Goal: Task Accomplishment & Management: Use online tool/utility

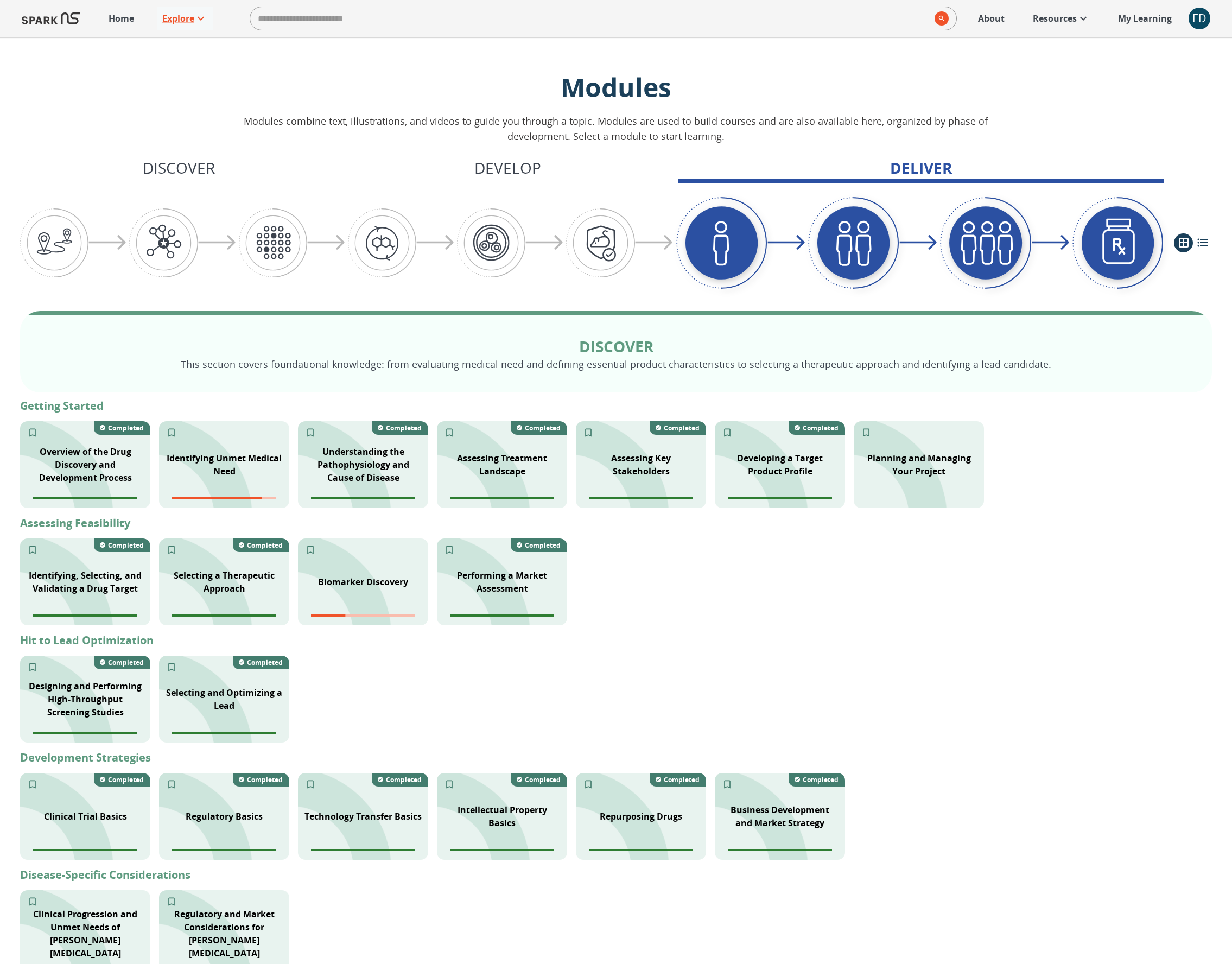
click at [1201, 14] on div "ED" at bounding box center [1200, 19] width 22 height 22
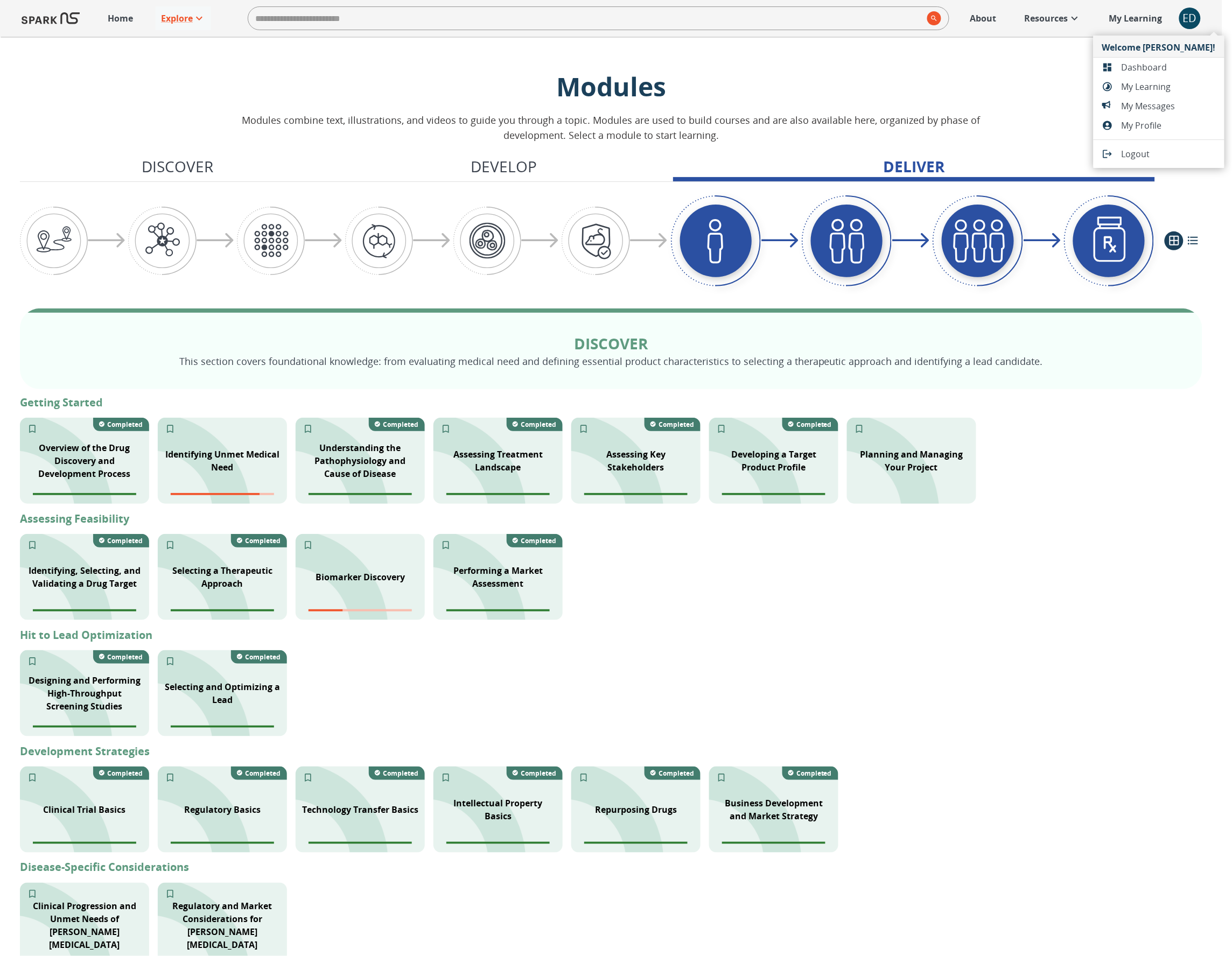
click at [1167, 59] on li "Dashboard" at bounding box center [1158, 67] width 131 height 19
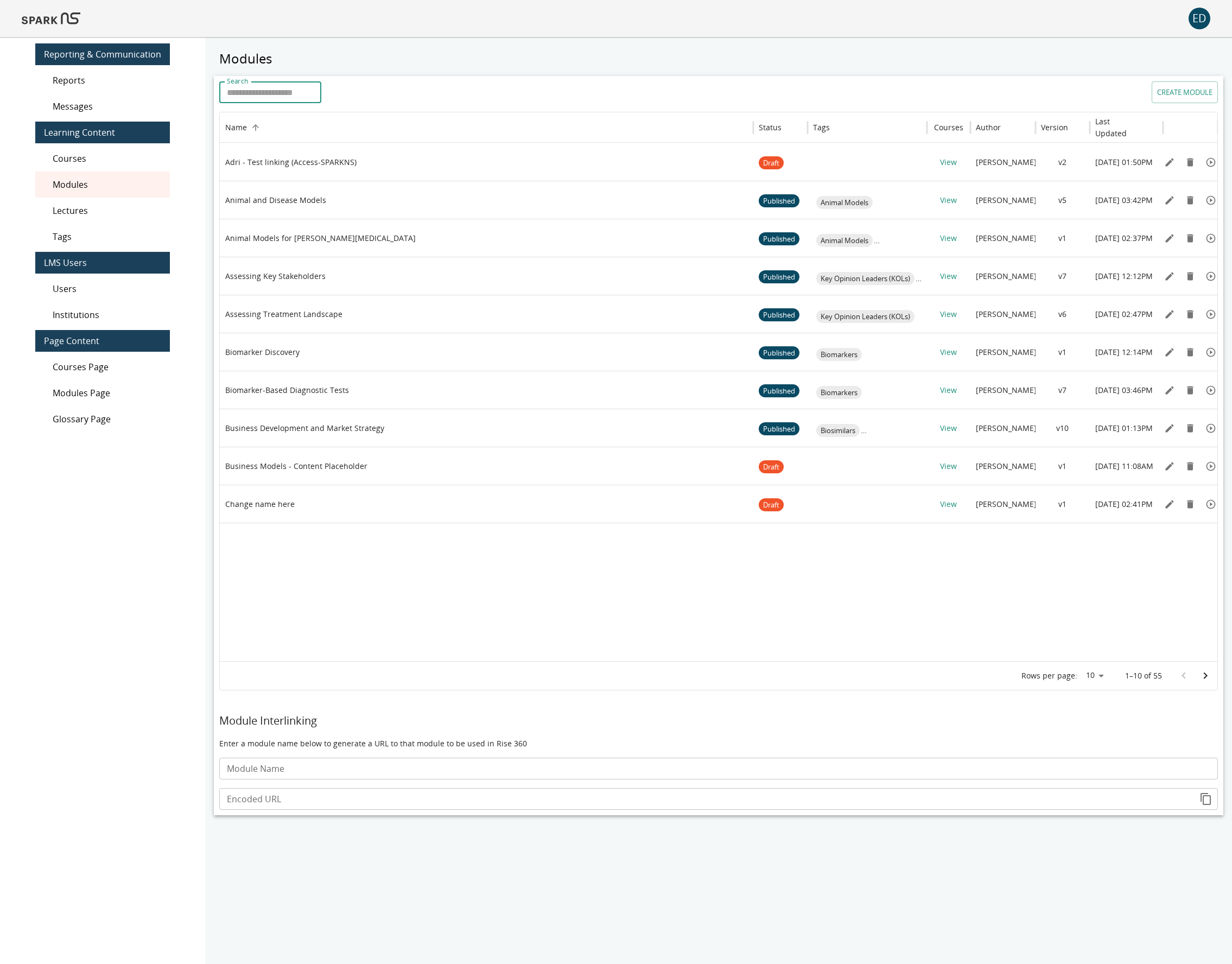
click at [283, 97] on input "Search" at bounding box center [270, 92] width 102 height 22
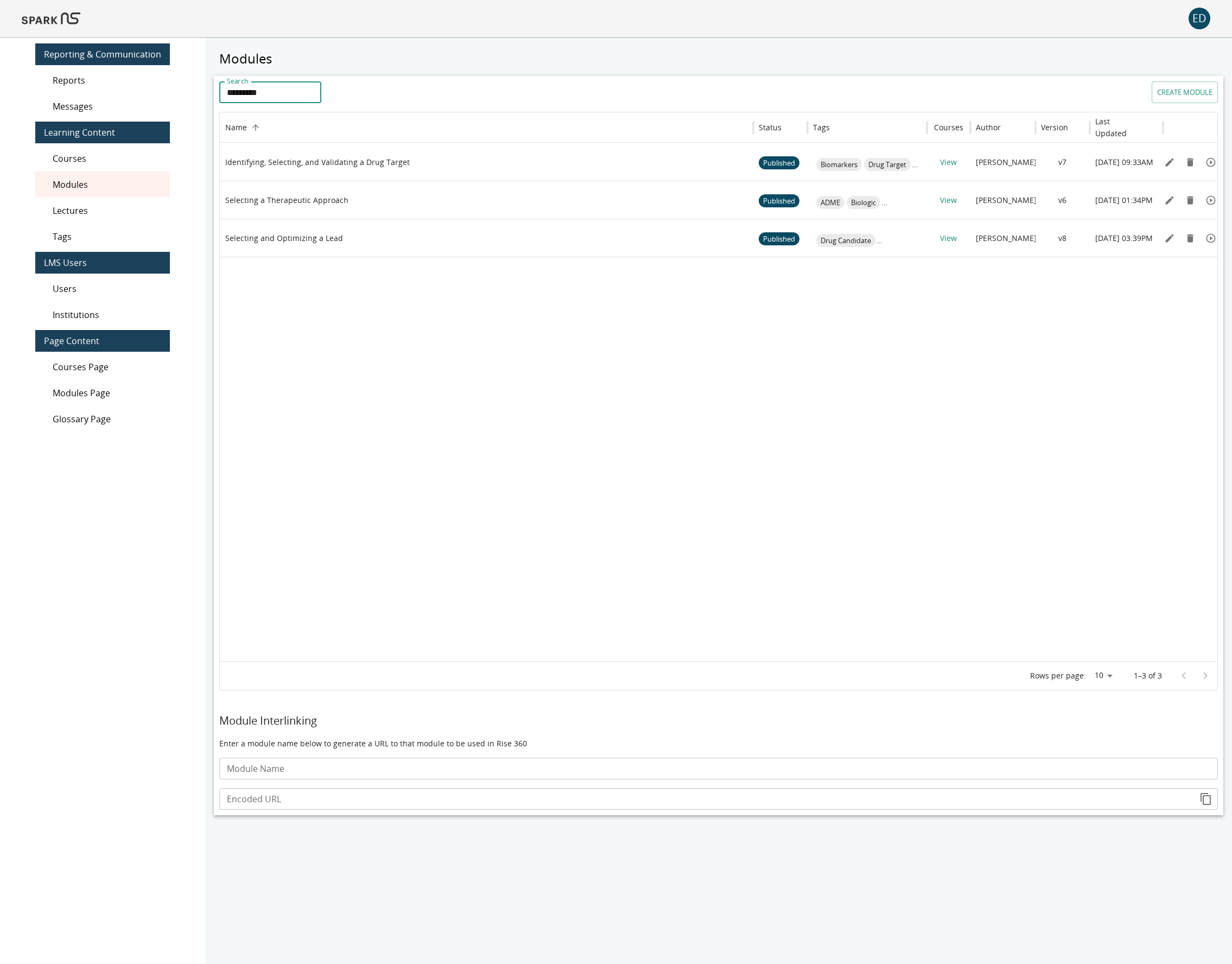
type input "*********"
click at [1167, 237] on icon "Edit" at bounding box center [1169, 238] width 11 height 11
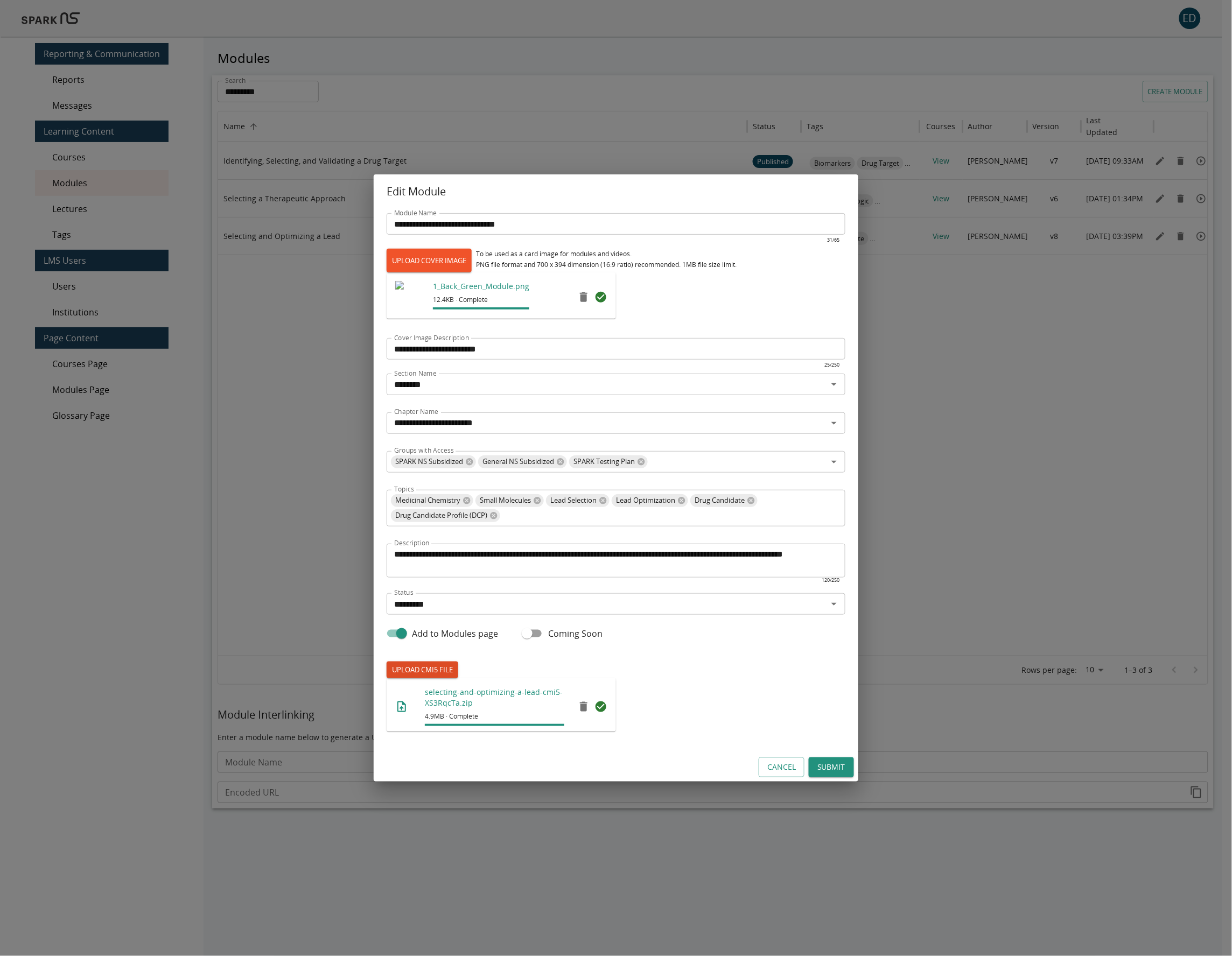
click at [428, 670] on label "UPLOAD CMI5 FILE" at bounding box center [421, 670] width 71 height 17
click at [387, 678] on input "UPLOAD CMI5 FILE" at bounding box center [386, 678] width 1 height 1
type input "**********"
click at [837, 763] on button "Submit" at bounding box center [831, 768] width 45 height 20
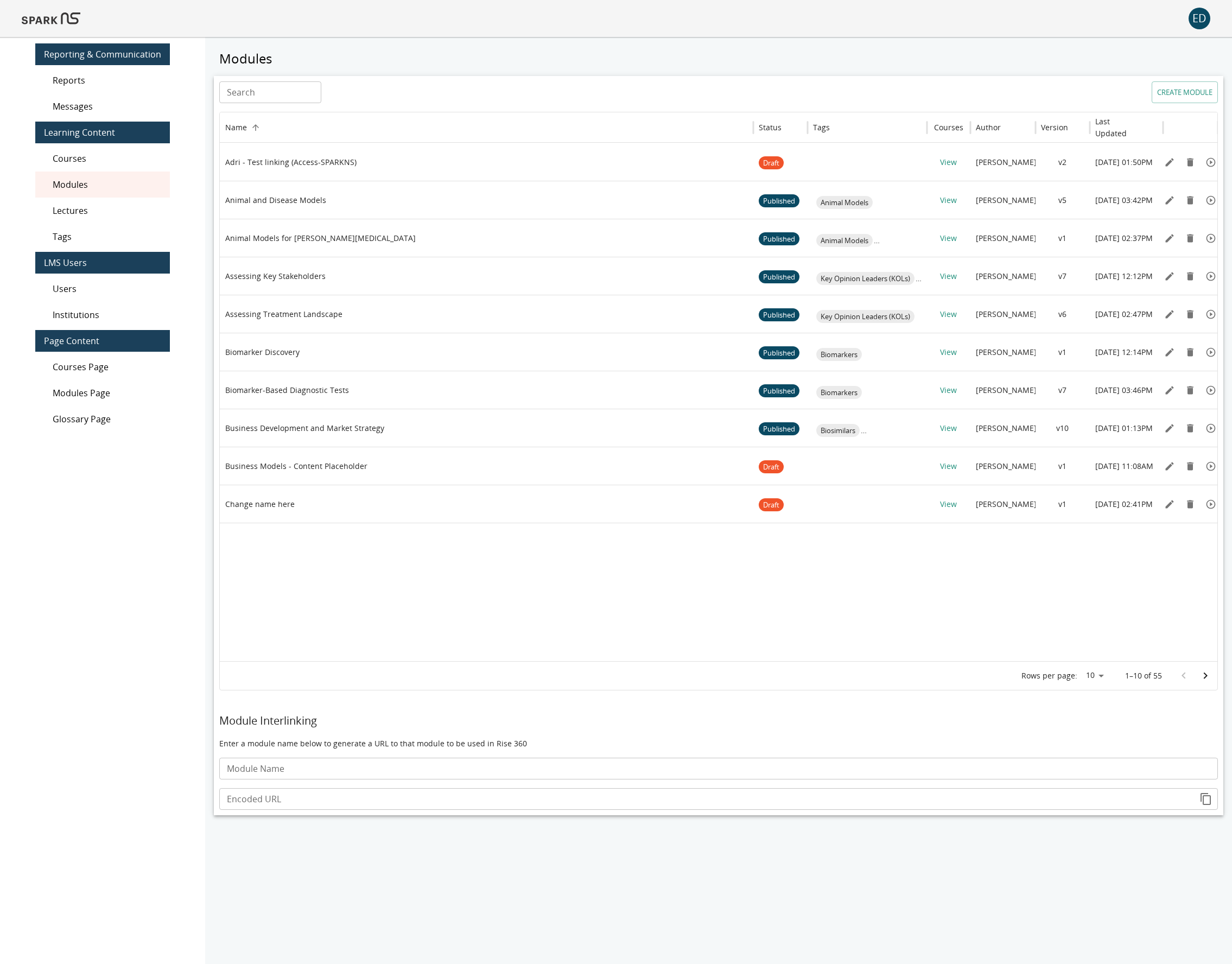
click at [52, 23] on img at bounding box center [51, 19] width 59 height 26
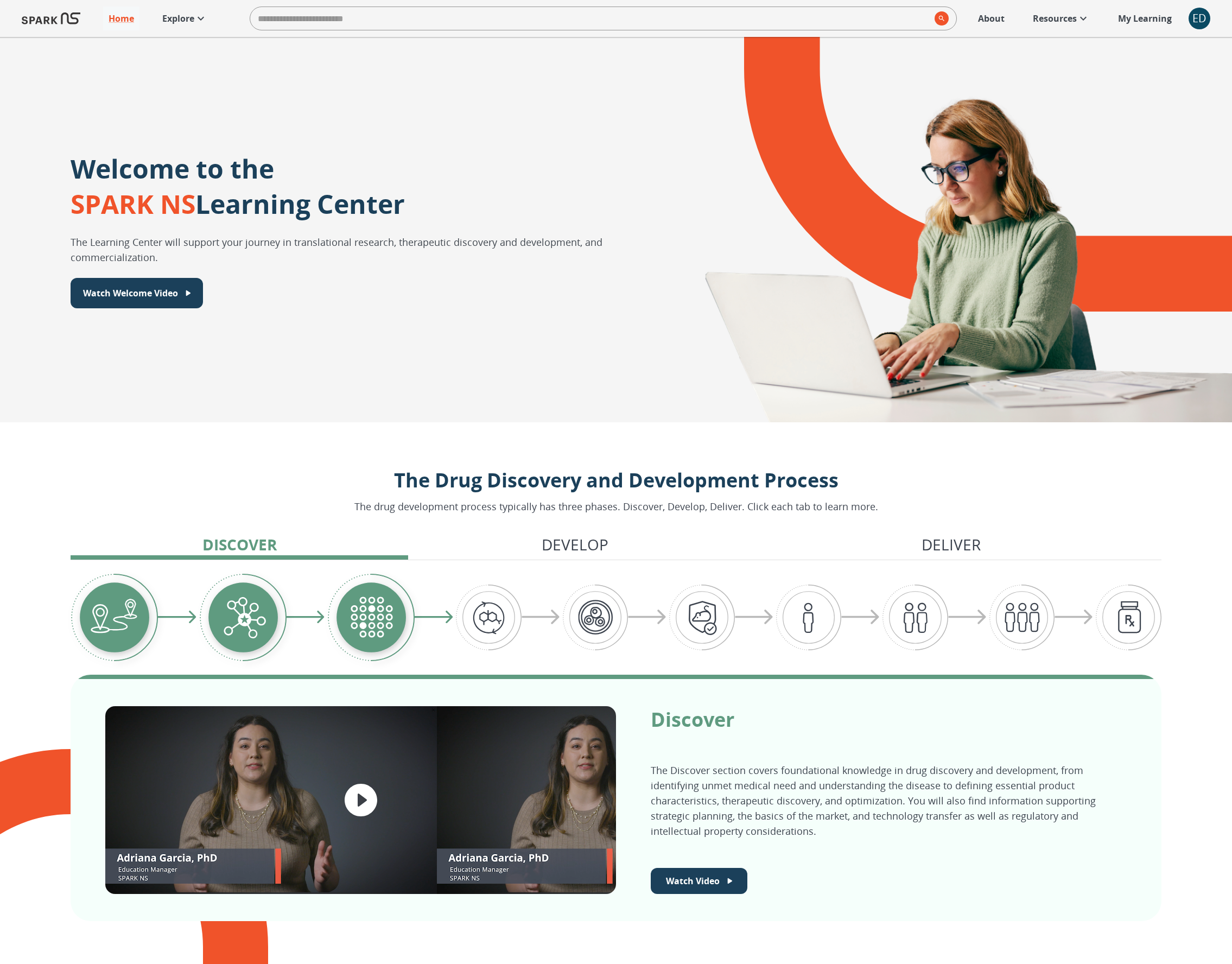
click at [187, 21] on p "Explore" at bounding box center [178, 18] width 32 height 13
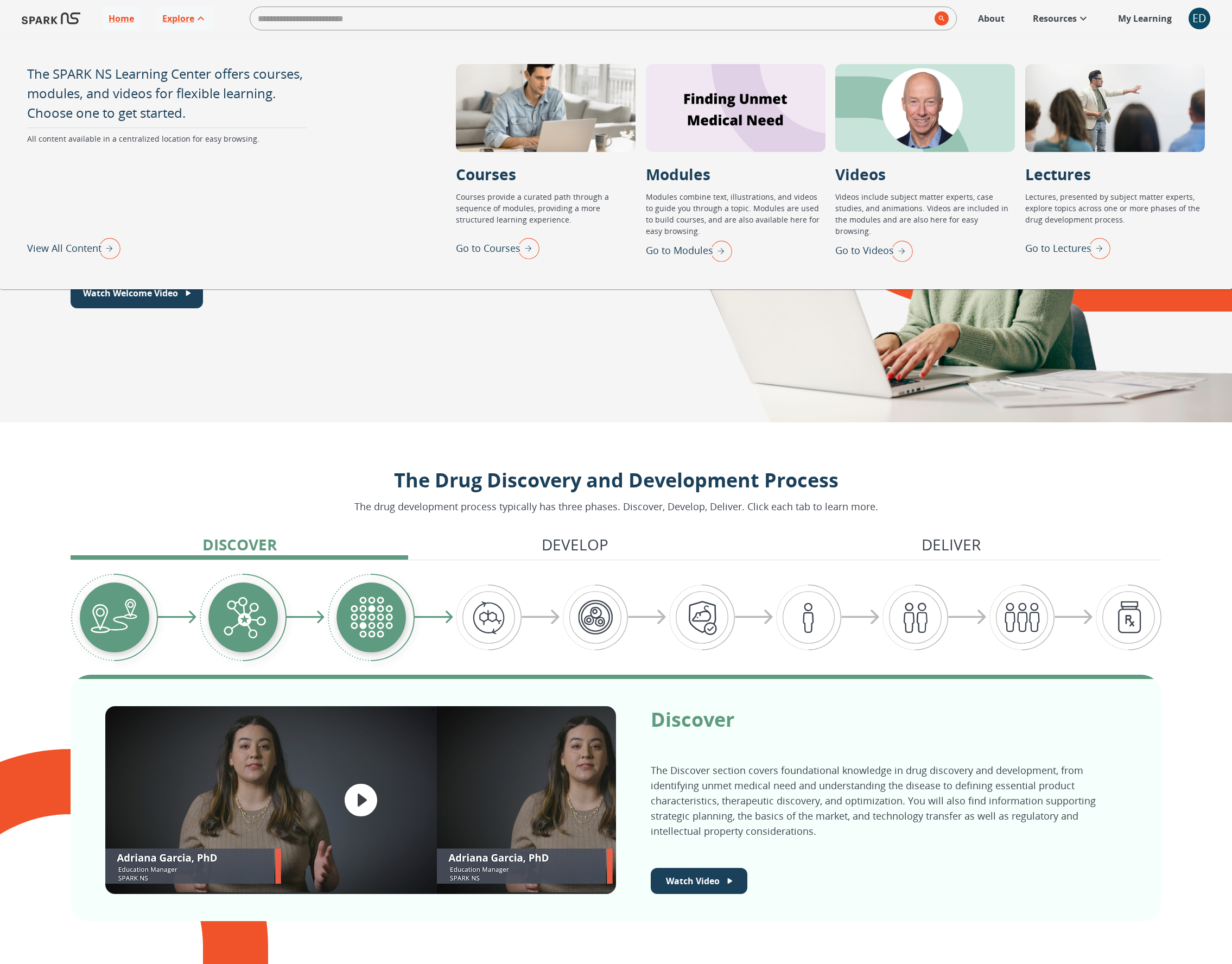
click at [696, 253] on p "Go to Modules" at bounding box center [679, 250] width 67 height 15
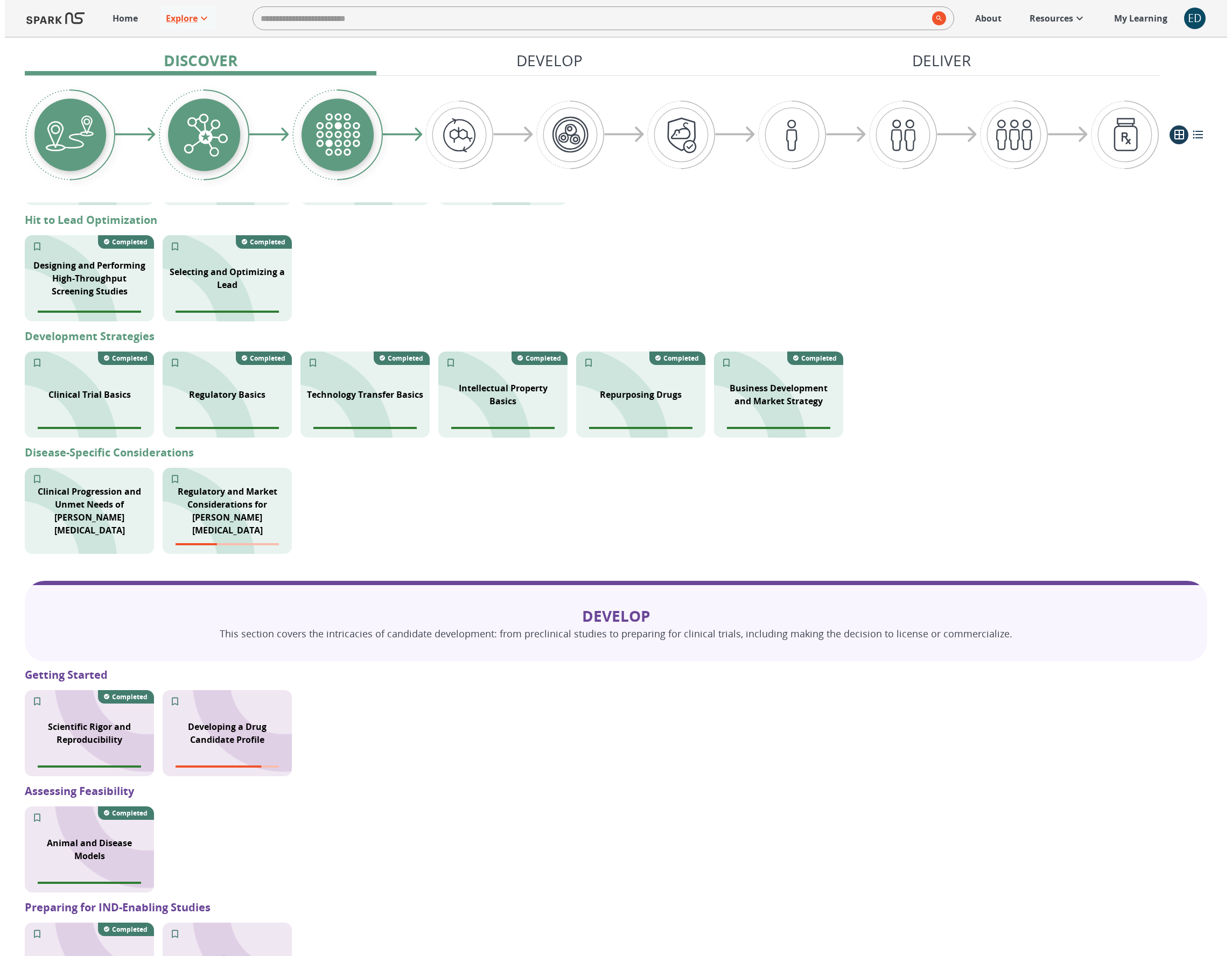
scroll to position [407, 0]
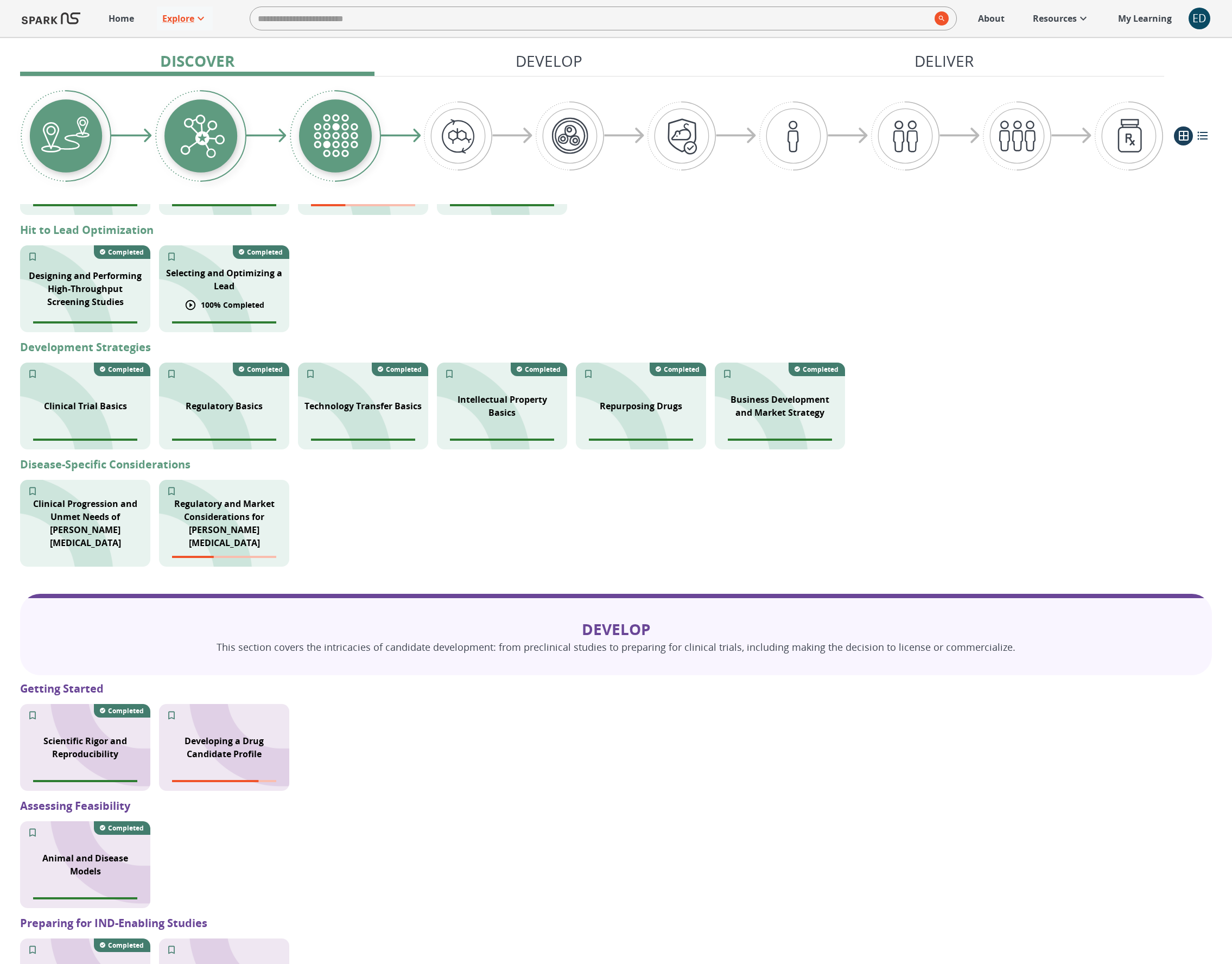
click at [209, 272] on p "Selecting and Optimizing a Lead" at bounding box center [224, 280] width 117 height 26
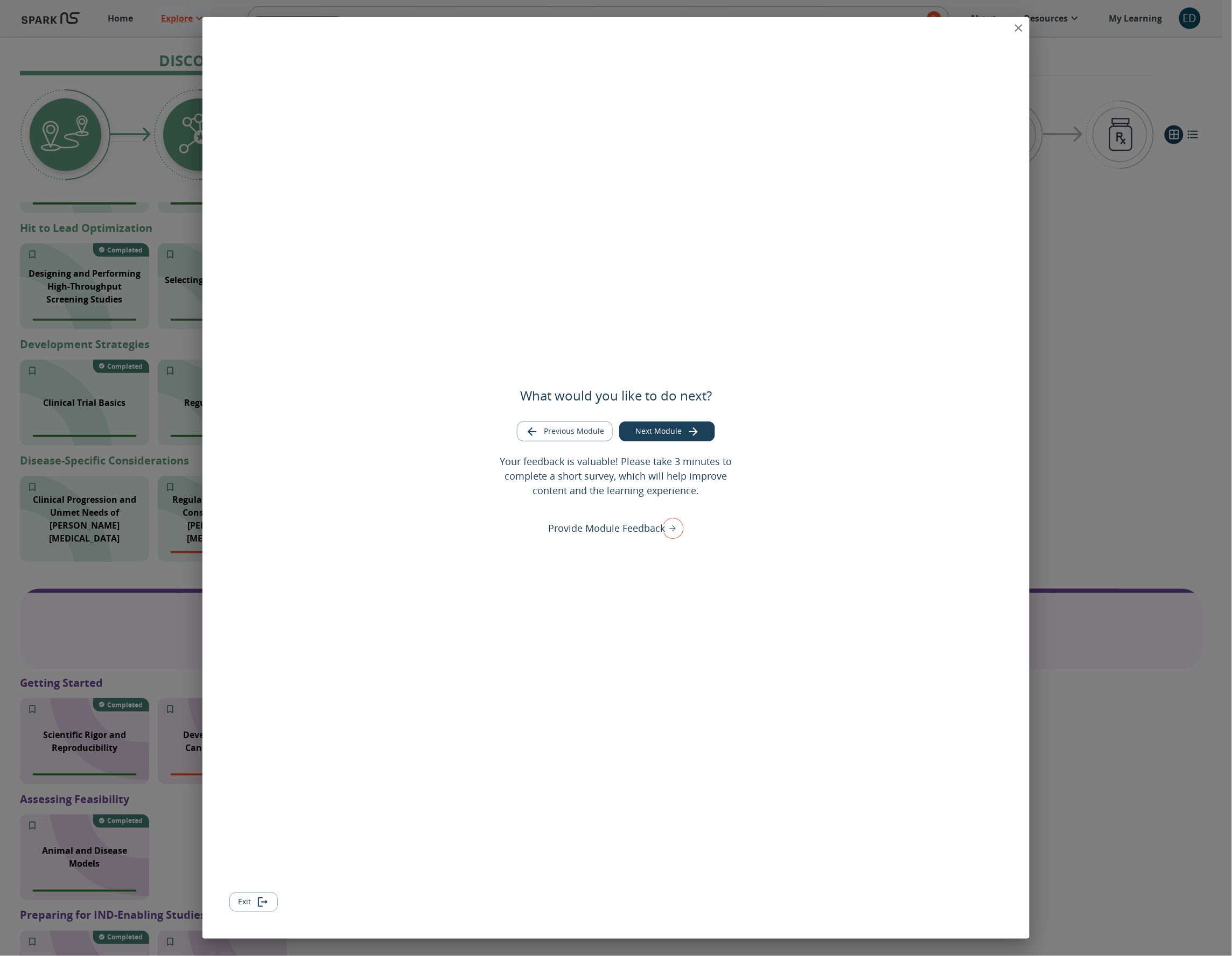
click at [245, 902] on button "Exit" at bounding box center [253, 902] width 48 height 20
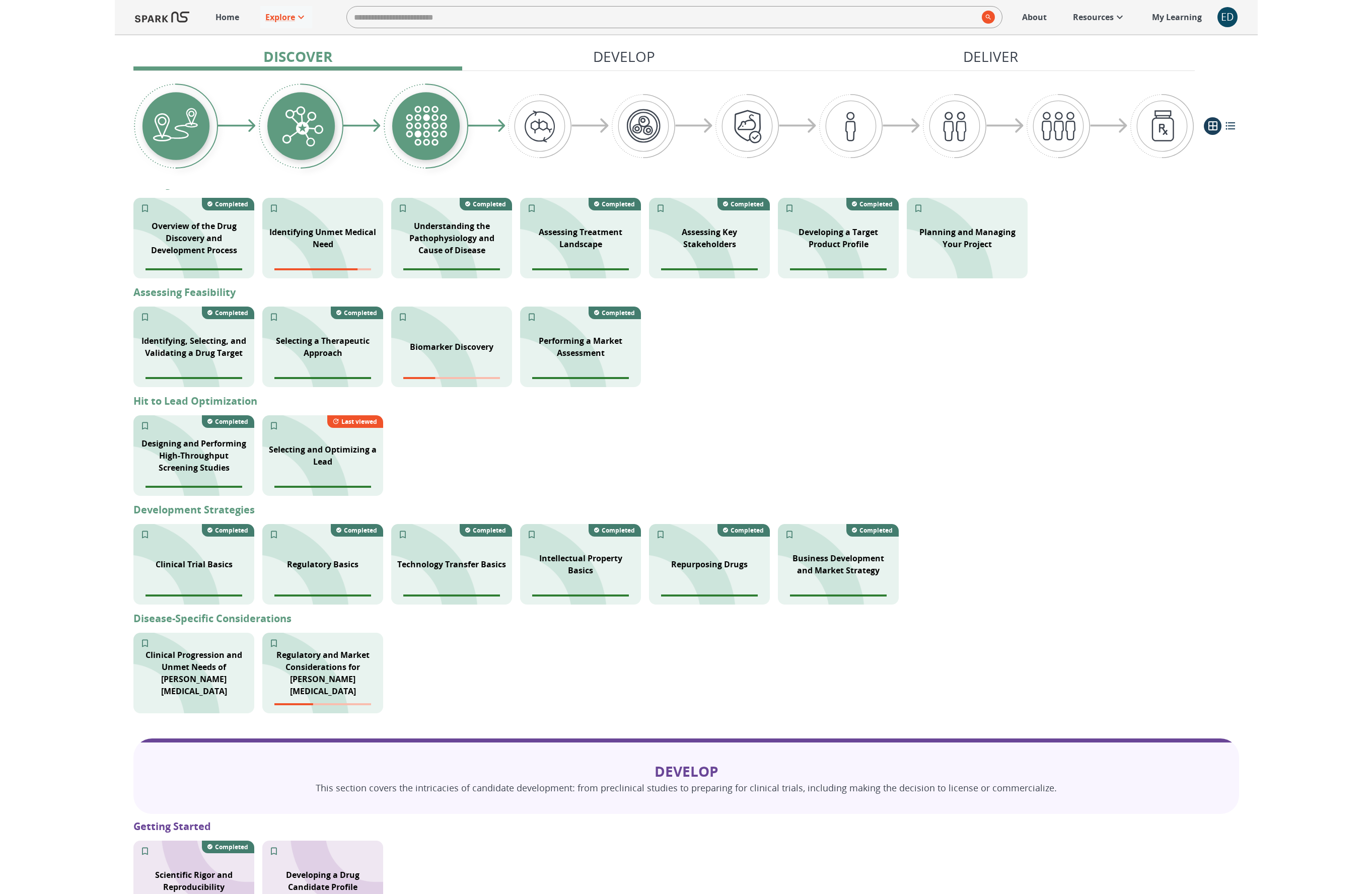
scroll to position [228, 0]
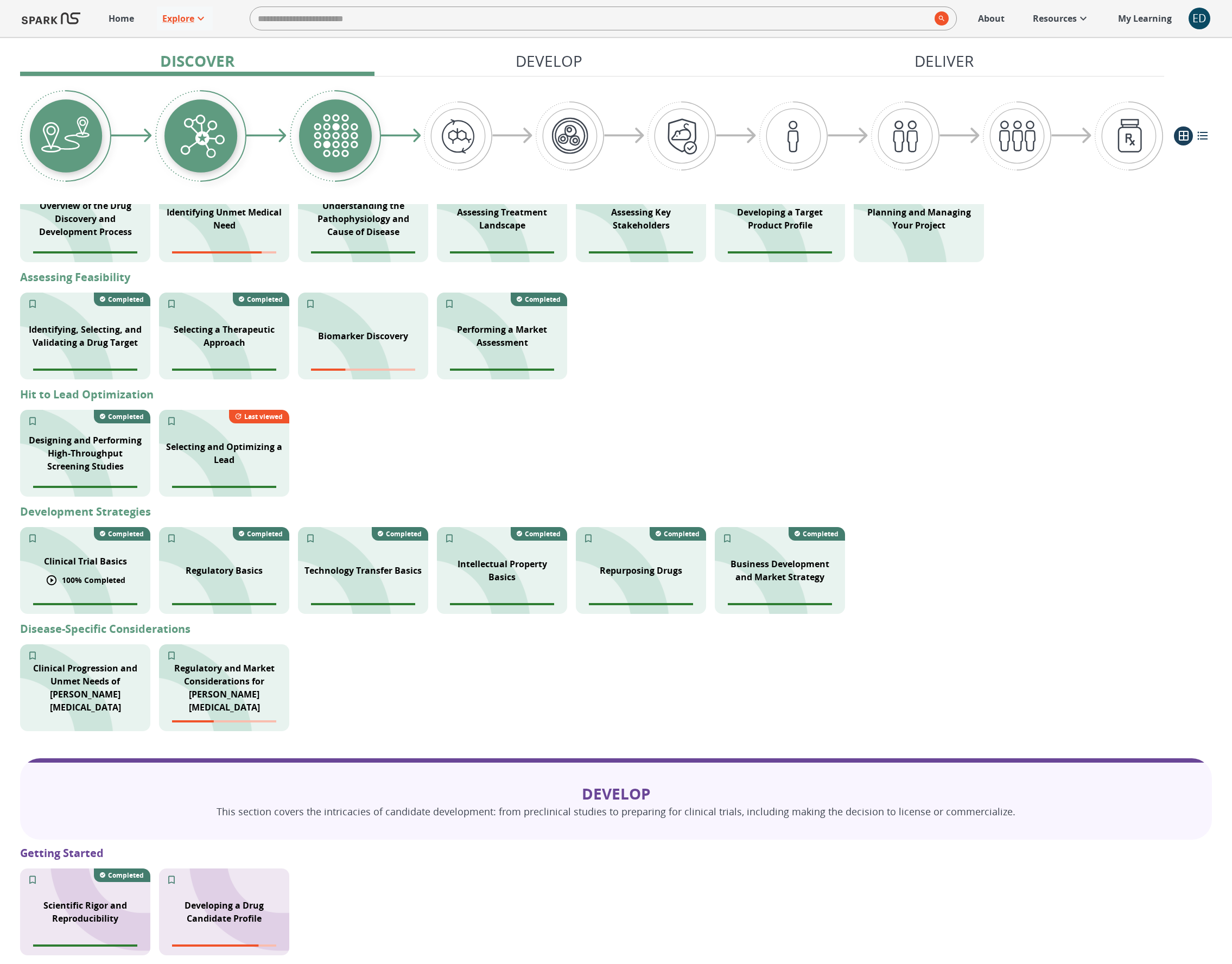
click at [101, 574] on p "100 % Completed" at bounding box center [93, 579] width 63 height 12
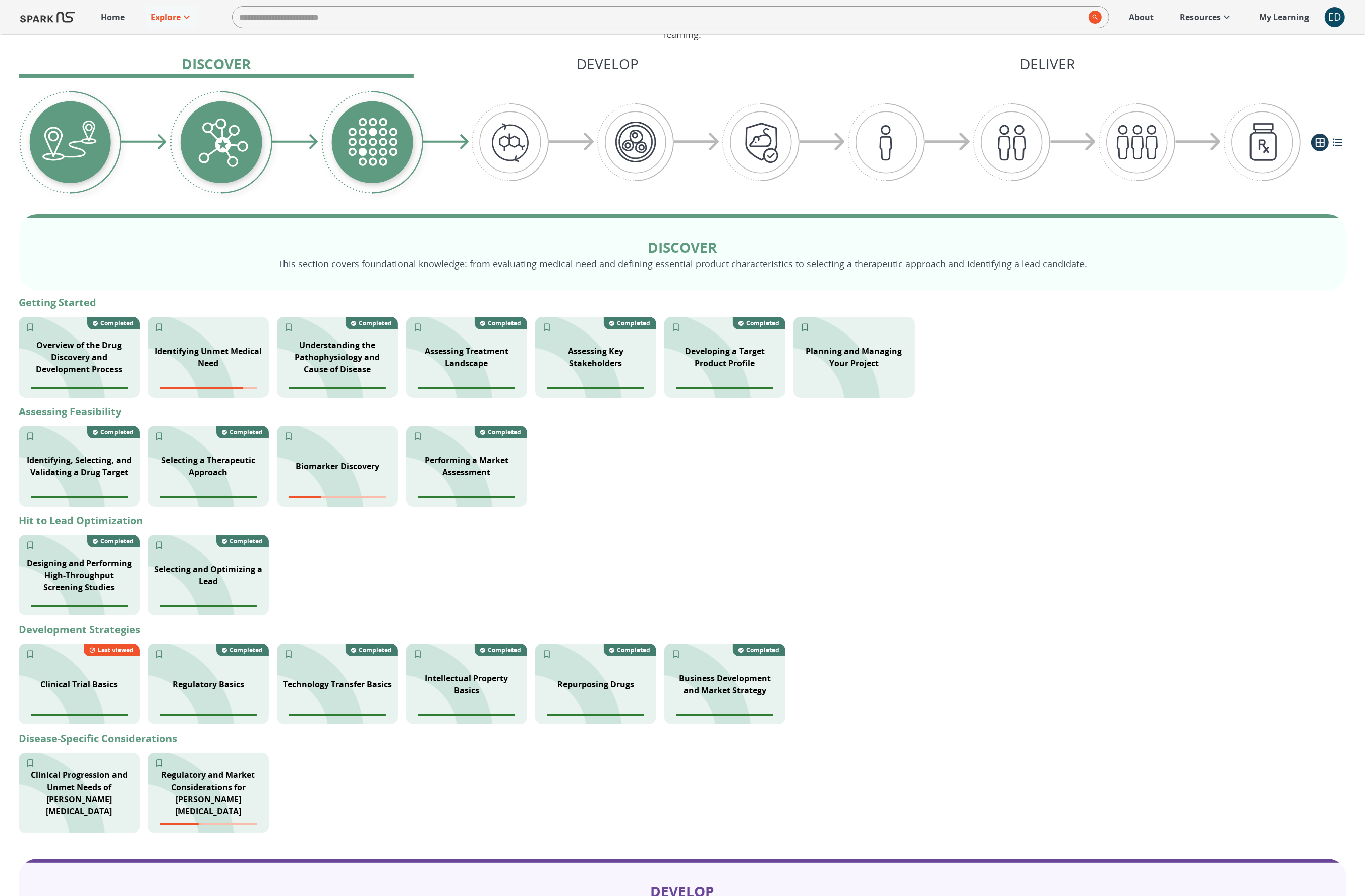
scroll to position [92, 0]
